Goal: Task Accomplishment & Management: Manage account settings

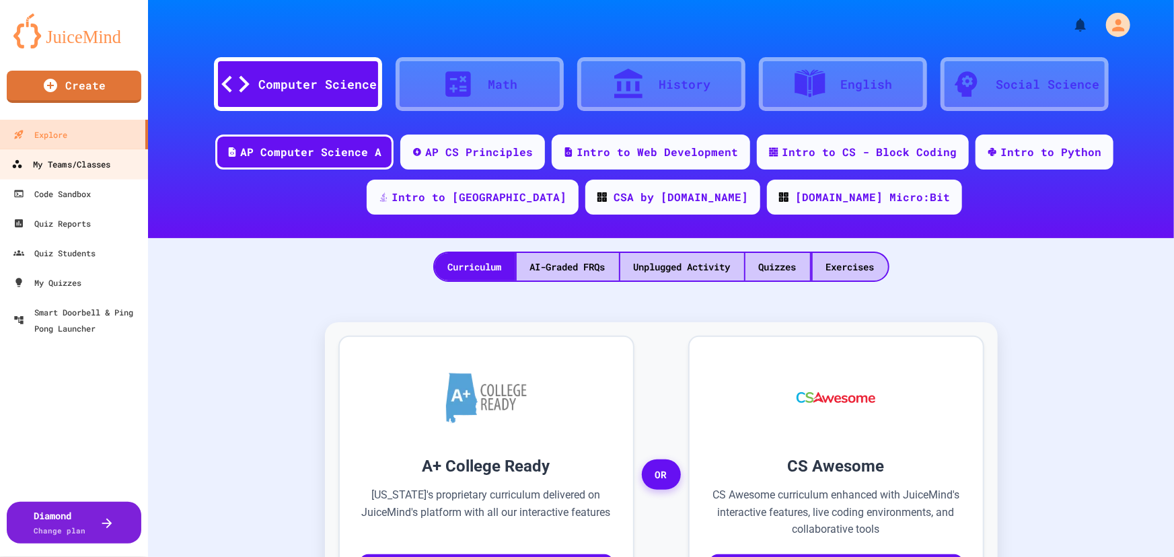
click at [109, 174] on link "My Teams/Classes" at bounding box center [74, 164] width 153 height 30
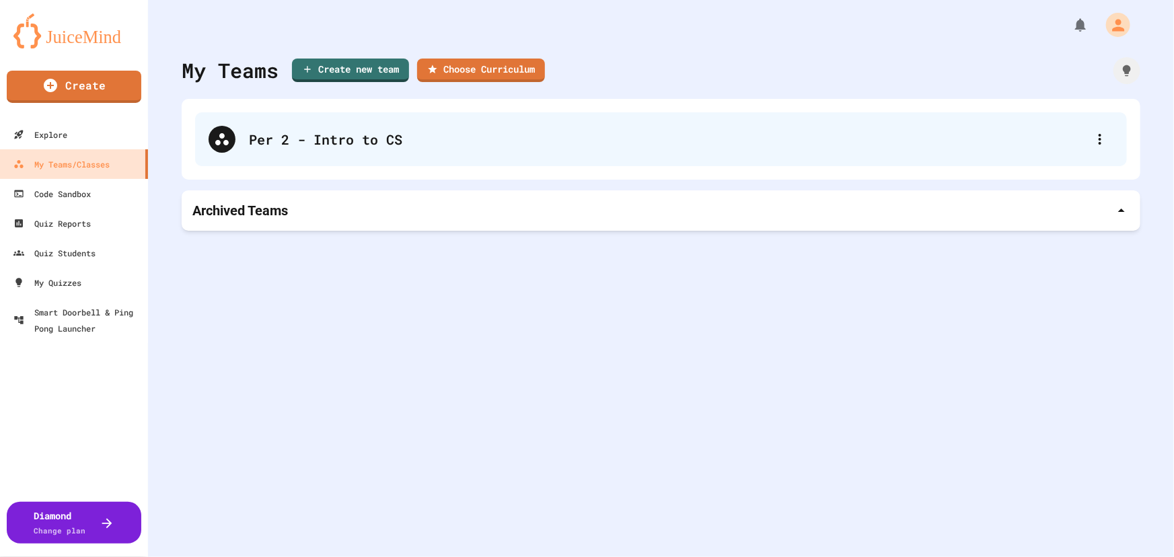
click at [429, 151] on div "Per 2 - Intro to CS" at bounding box center [661, 139] width 932 height 54
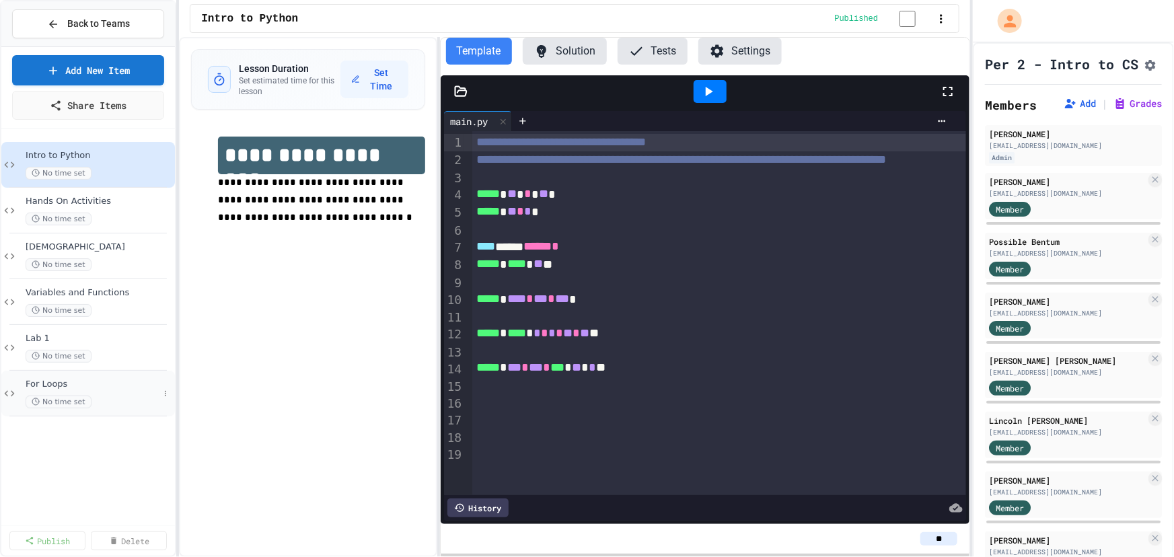
click at [132, 400] on div "No time set" at bounding box center [92, 402] width 133 height 13
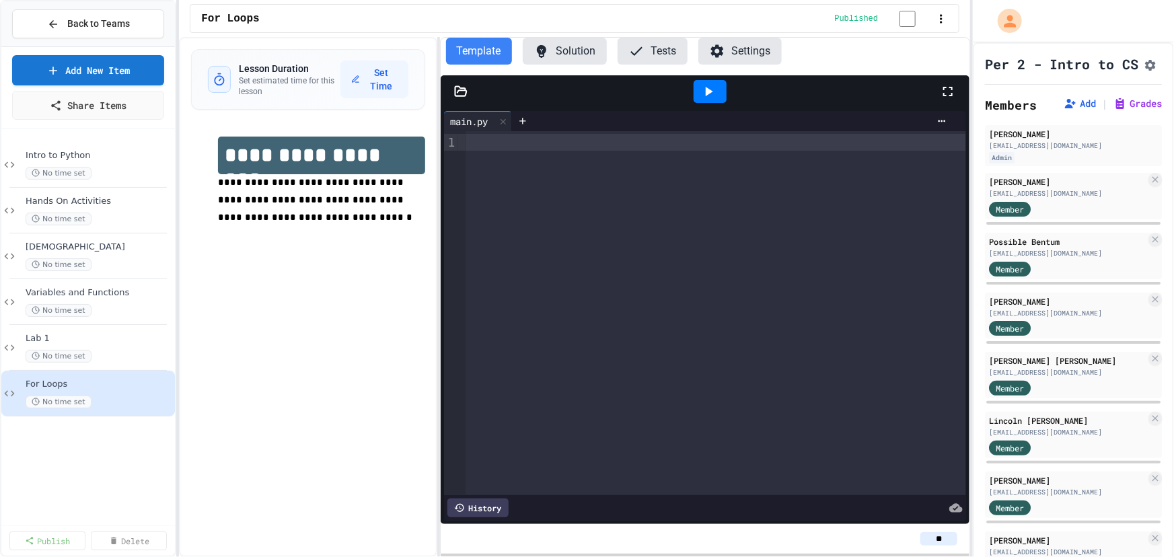
click at [946, 95] on icon at bounding box center [948, 91] width 16 height 16
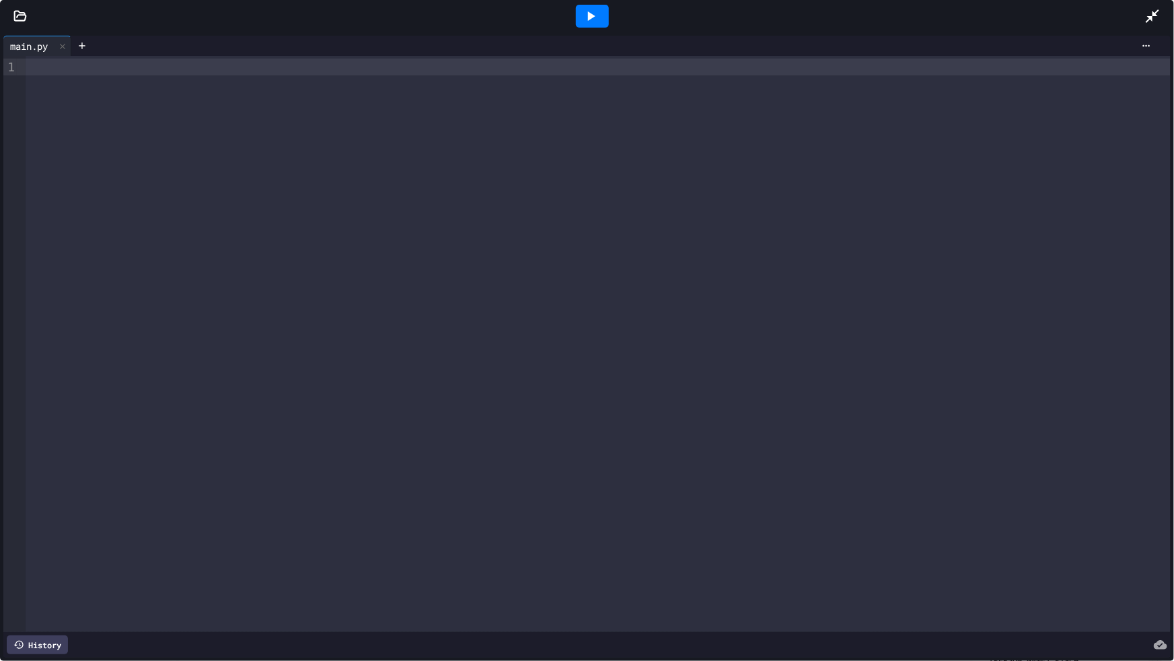
click at [761, 161] on div at bounding box center [598, 344] width 1145 height 576
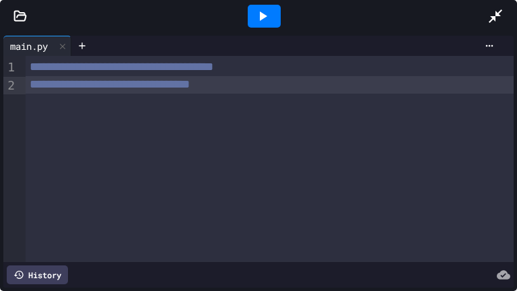
click at [19, 16] on icon at bounding box center [19, 15] width 13 height 13
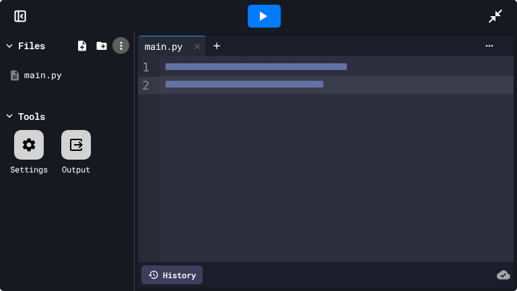
click at [117, 47] on icon at bounding box center [121, 46] width 12 height 12
click at [223, 114] on li "Upload file" at bounding box center [234, 126] width 22 height 24
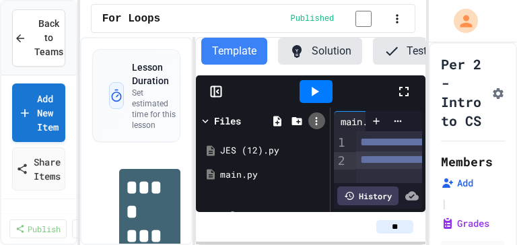
click at [312, 125] on icon at bounding box center [316, 121] width 12 height 12
click at [402, 99] on icon at bounding box center [404, 91] width 16 height 16
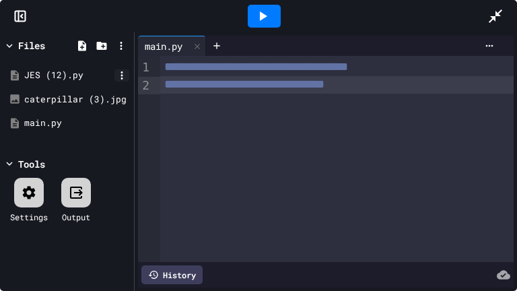
click at [120, 75] on icon at bounding box center [122, 75] width 12 height 12
click at [163, 174] on li "Rename" at bounding box center [164, 186] width 92 height 24
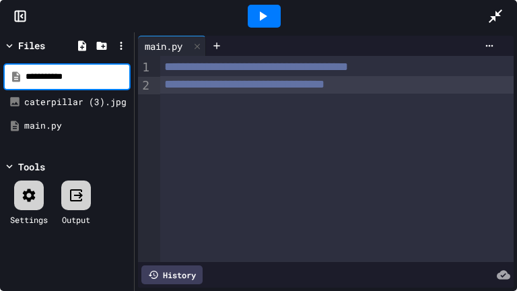
click at [67, 76] on input "**********" at bounding box center [77, 76] width 102 height 13
type input "******"
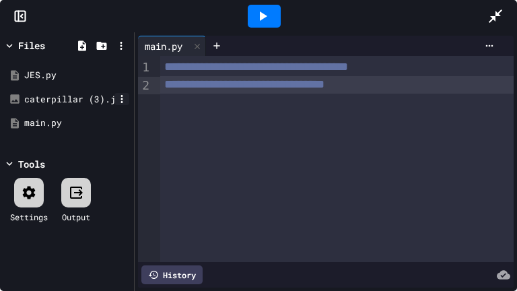
click at [124, 100] on icon at bounding box center [122, 99] width 12 height 12
click at [167, 221] on li "Rename" at bounding box center [164, 233] width 92 height 24
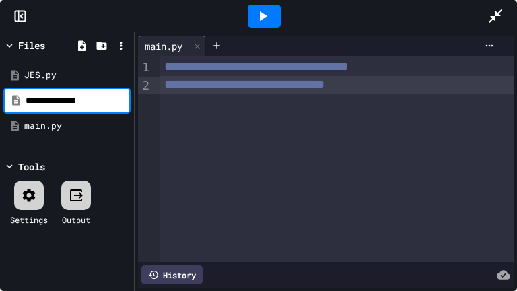
type input "**********"
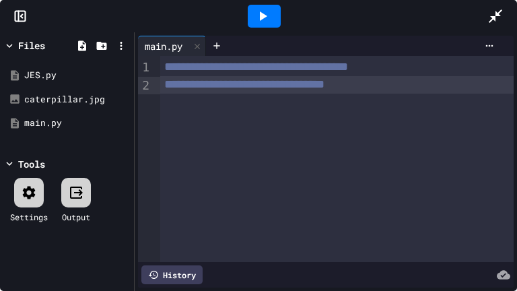
click at [355, 115] on div "**********" at bounding box center [336, 159] width 353 height 206
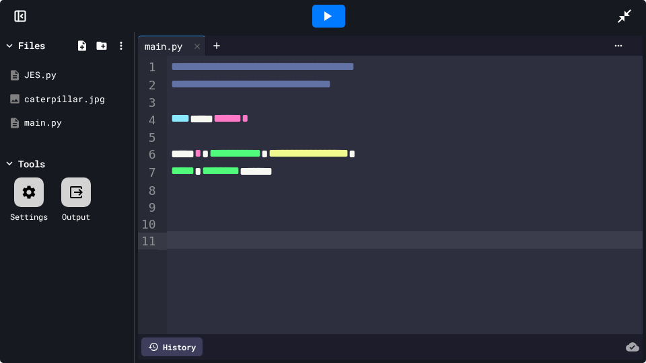
click at [330, 17] on icon at bounding box center [327, 15] width 7 height 9
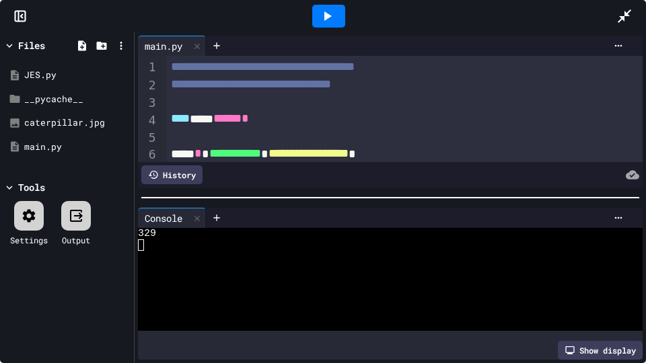
click at [351, 119] on div "**** *** ****** *" at bounding box center [398, 119] width 463 height 18
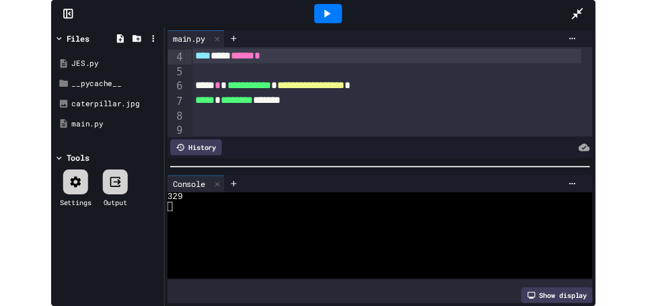
scroll to position [67, 0]
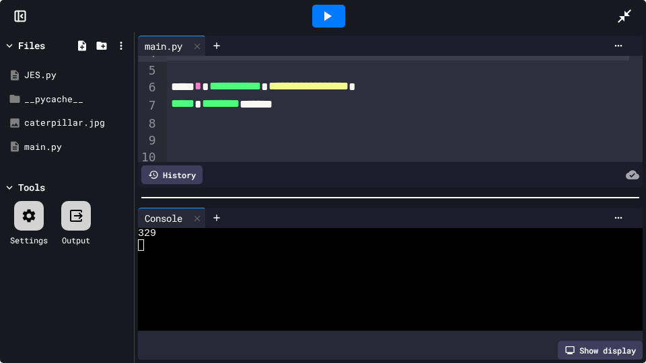
click at [622, 17] on icon at bounding box center [623, 15] width 13 height 13
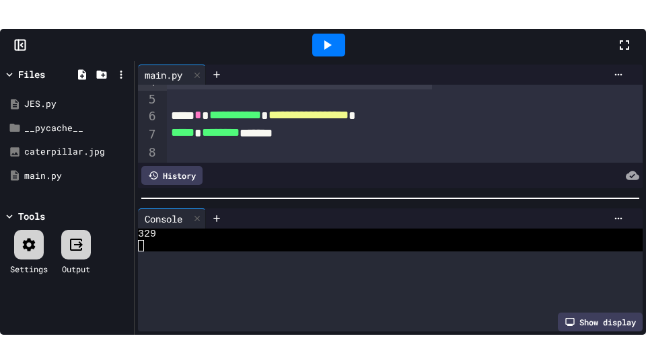
scroll to position [404, 0]
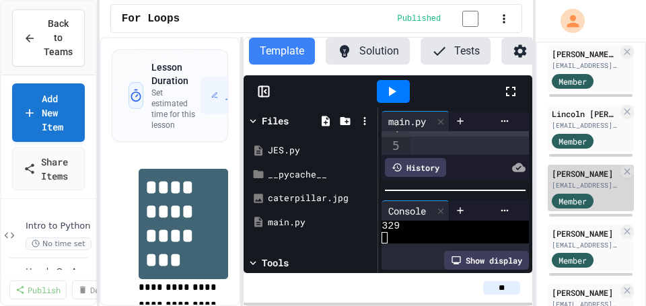
click at [578, 180] on div "[PERSON_NAME]" at bounding box center [585, 173] width 66 height 12
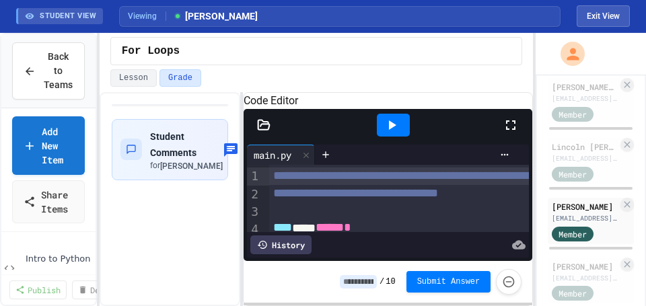
click at [513, 133] on icon at bounding box center [510, 125] width 16 height 16
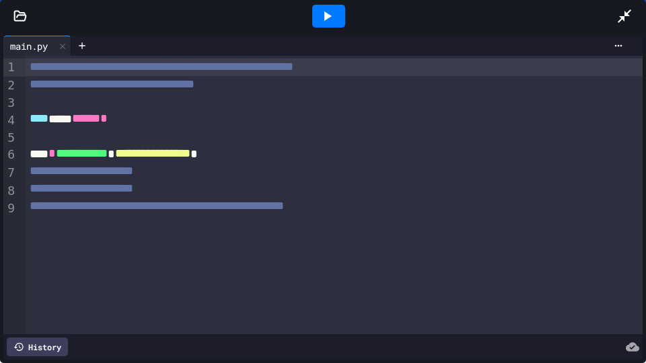
click at [329, 13] on icon at bounding box center [327, 16] width 16 height 16
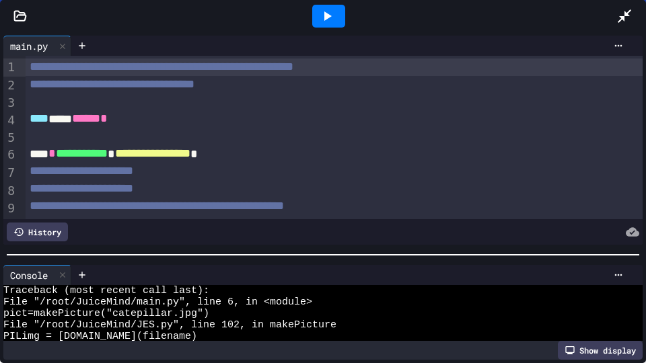
click at [396, 262] on div at bounding box center [323, 254] width 646 height 13
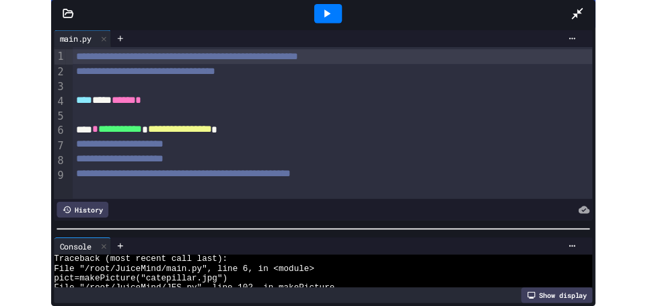
scroll to position [69, 0]
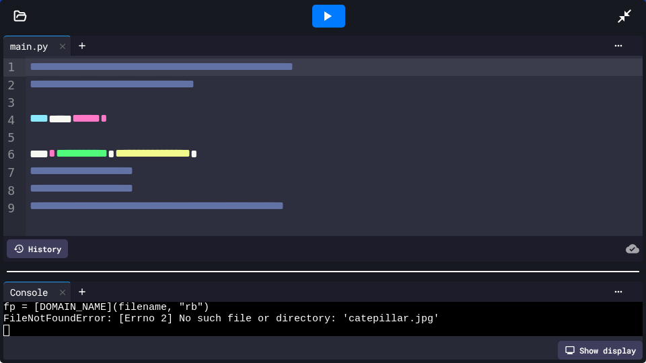
click at [22, 16] on icon at bounding box center [19, 15] width 13 height 13
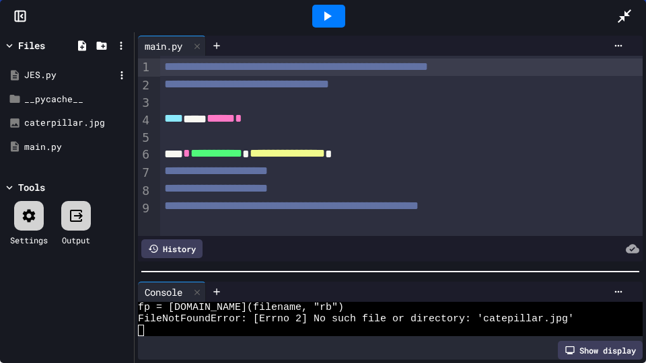
click at [50, 74] on div "JES.py" at bounding box center [69, 75] width 90 height 13
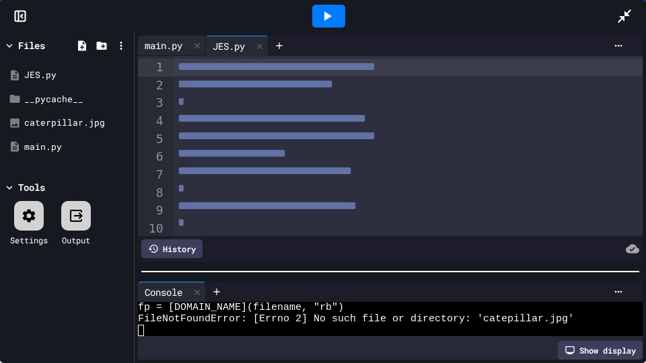
click at [166, 44] on div "main.py" at bounding box center [163, 45] width 51 height 14
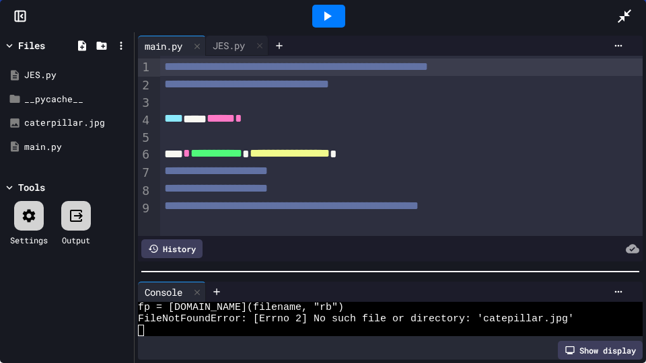
click at [623, 14] on icon at bounding box center [624, 16] width 16 height 16
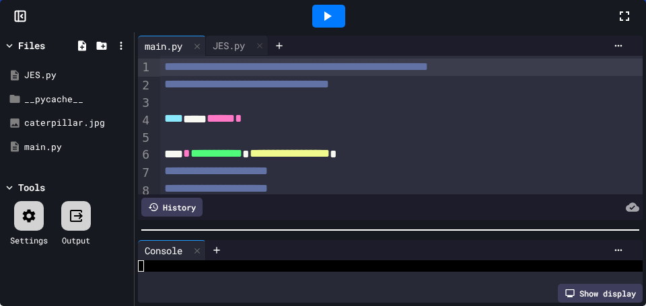
scroll to position [252, 0]
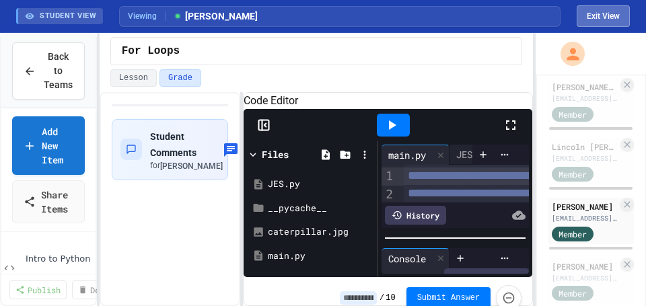
click at [617, 13] on button "Exit View" at bounding box center [602, 16] width 53 height 22
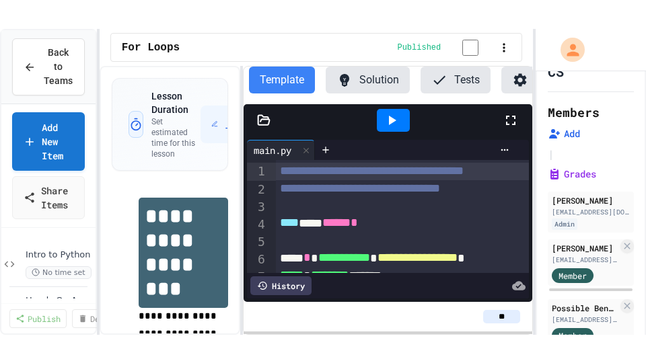
scroll to position [101, 0]
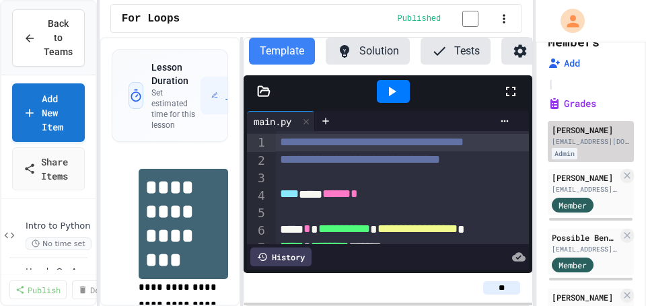
click at [590, 147] on div "[EMAIL_ADDRESS][DOMAIN_NAME]" at bounding box center [591, 142] width 78 height 10
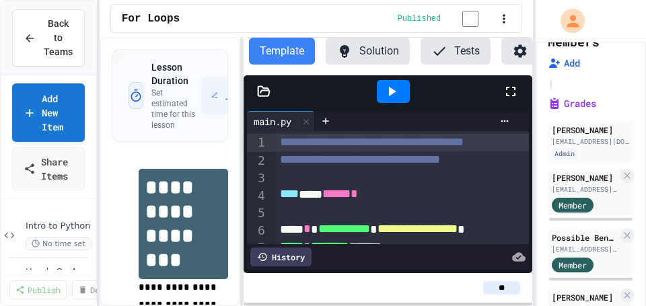
click at [509, 98] on icon at bounding box center [510, 91] width 16 height 16
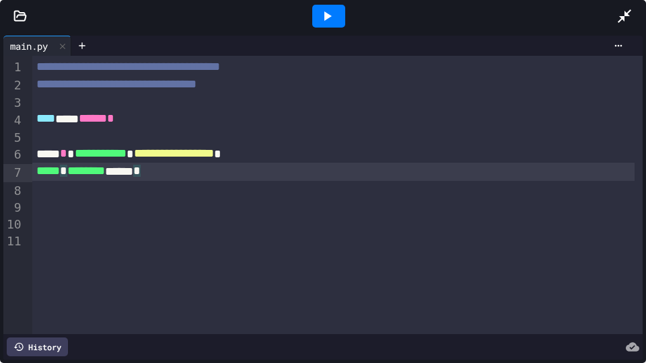
click at [178, 176] on div "***** * ******** ****** *" at bounding box center [333, 172] width 602 height 18
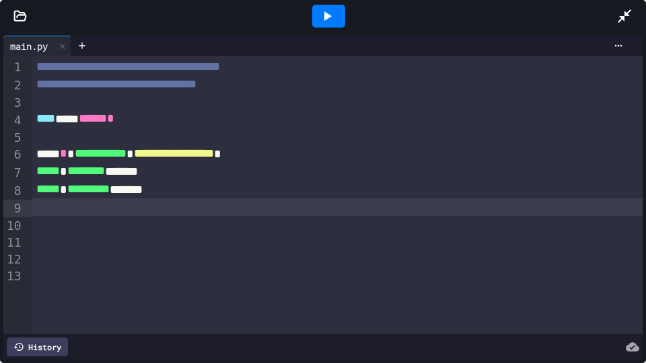
click at [329, 17] on icon at bounding box center [327, 15] width 7 height 9
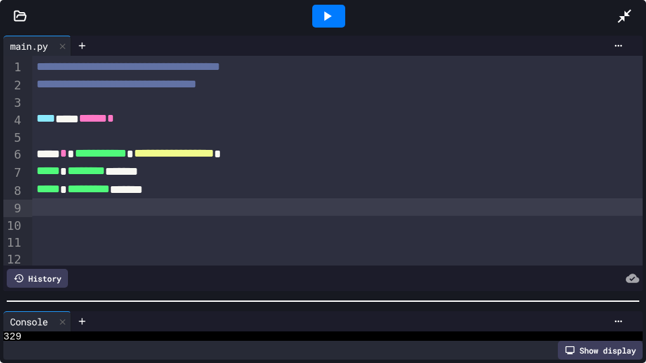
click at [372, 301] on div at bounding box center [323, 301] width 646 height 13
click at [186, 209] on div at bounding box center [337, 206] width 610 height 17
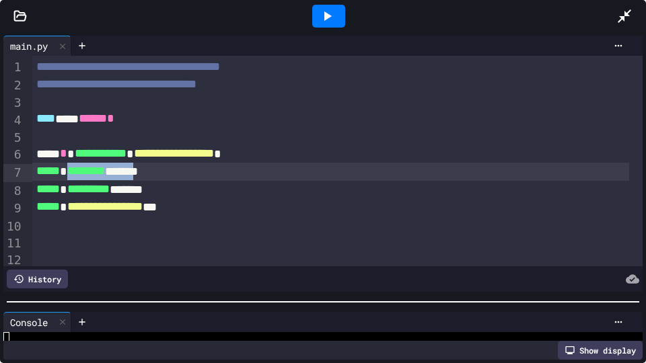
drag, startPoint x: 73, startPoint y: 172, endPoint x: 167, endPoint y: 174, distance: 94.2
click at [167, 174] on div "***** * ******** *******" at bounding box center [330, 172] width 597 height 18
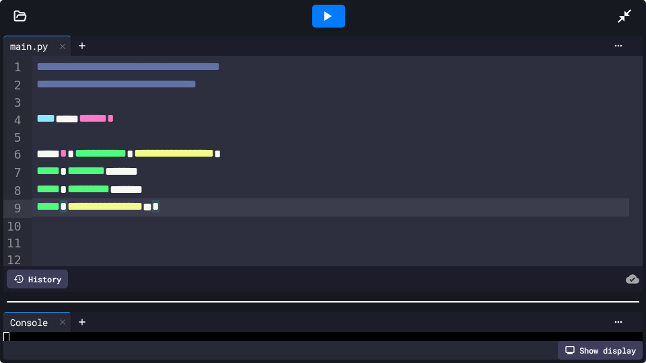
click at [194, 211] on div "**********" at bounding box center [330, 207] width 597 height 18
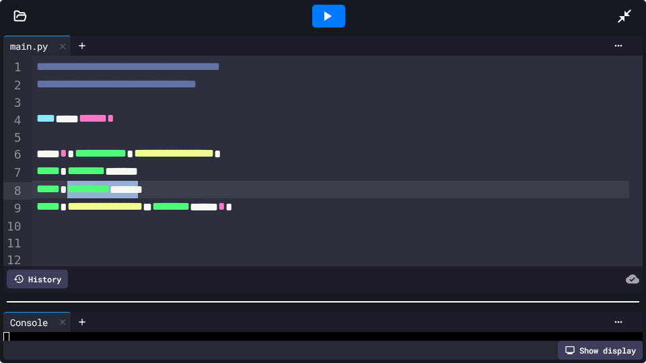
drag, startPoint x: 75, startPoint y: 192, endPoint x: 172, endPoint y: 191, distance: 97.5
click at [172, 191] on div "***** * ********* *******" at bounding box center [330, 190] width 597 height 18
click at [295, 207] on div "**********" at bounding box center [330, 207] width 597 height 18
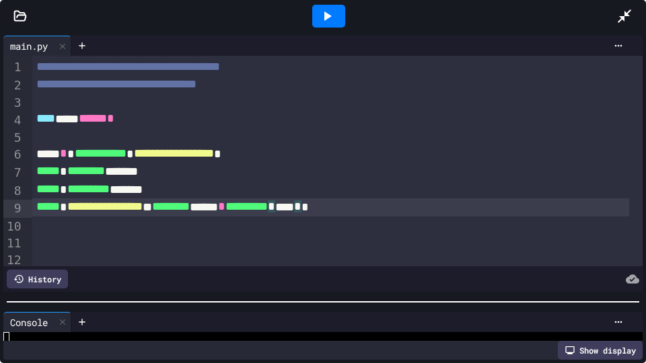
click at [335, 19] on div at bounding box center [328, 16] width 33 height 23
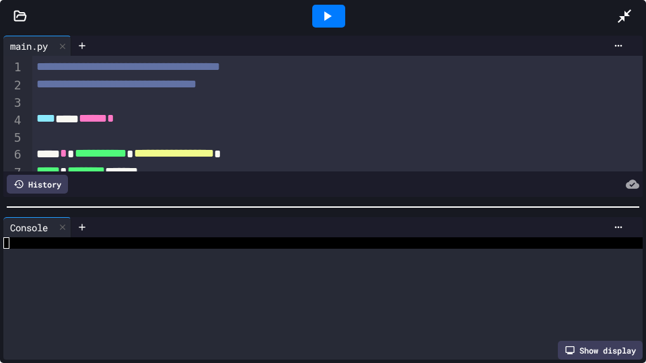
click at [463, 200] on div at bounding box center [323, 206] width 646 height 13
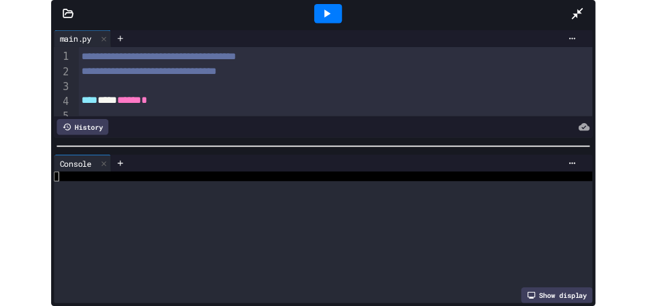
scroll to position [0, 0]
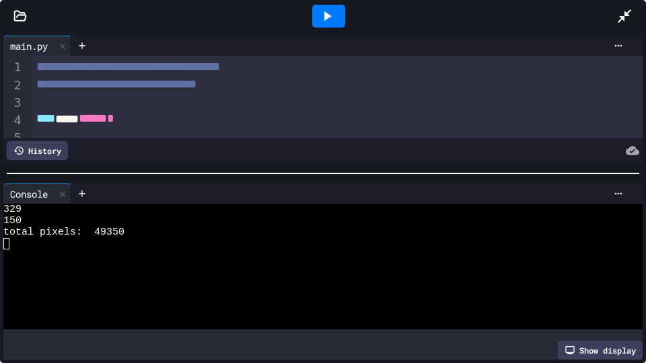
click at [624, 20] on icon at bounding box center [624, 16] width 16 height 16
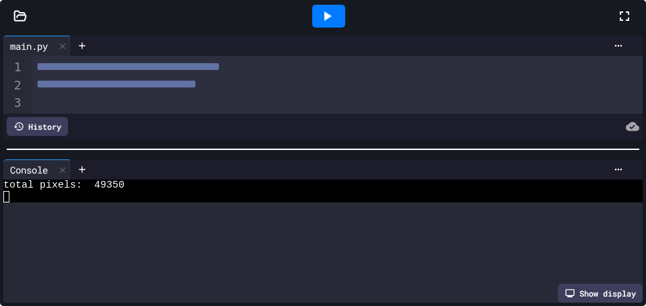
scroll to position [23, 0]
